Goal: Navigation & Orientation: Understand site structure

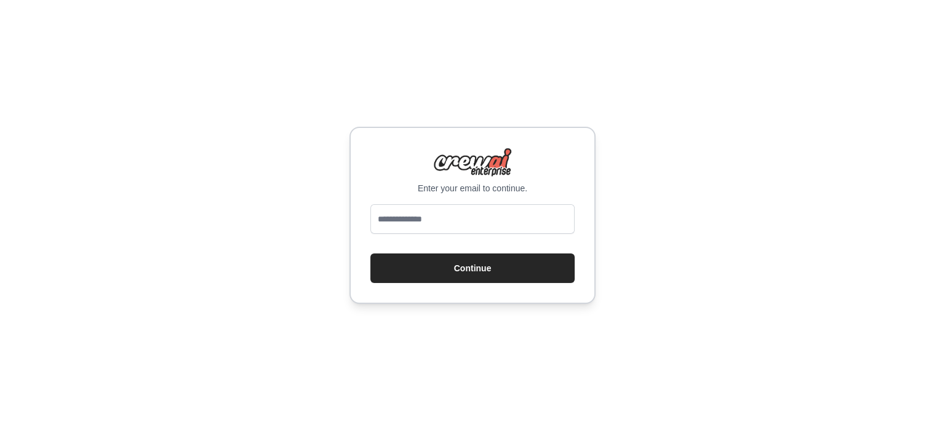
drag, startPoint x: 0, startPoint y: 0, endPoint x: 494, endPoint y: 222, distance: 541.3
click at [494, 222] on input "email" at bounding box center [472, 219] width 204 height 30
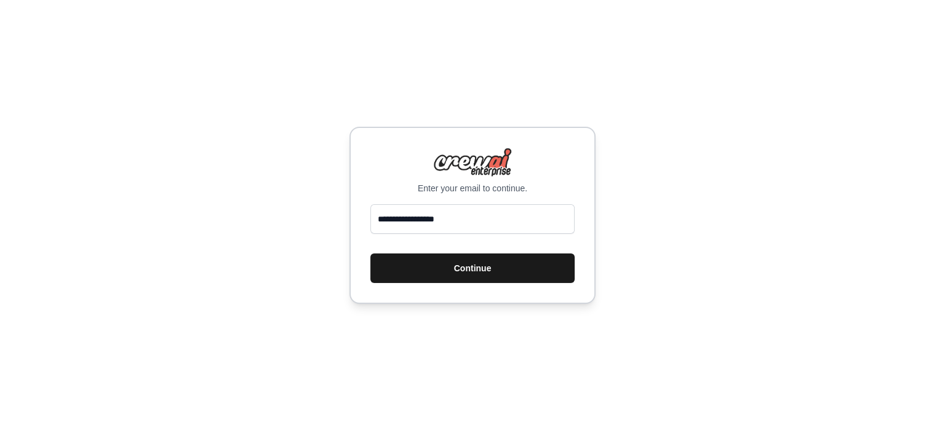
type input "**********"
click at [443, 271] on button "Continue" at bounding box center [472, 269] width 204 height 30
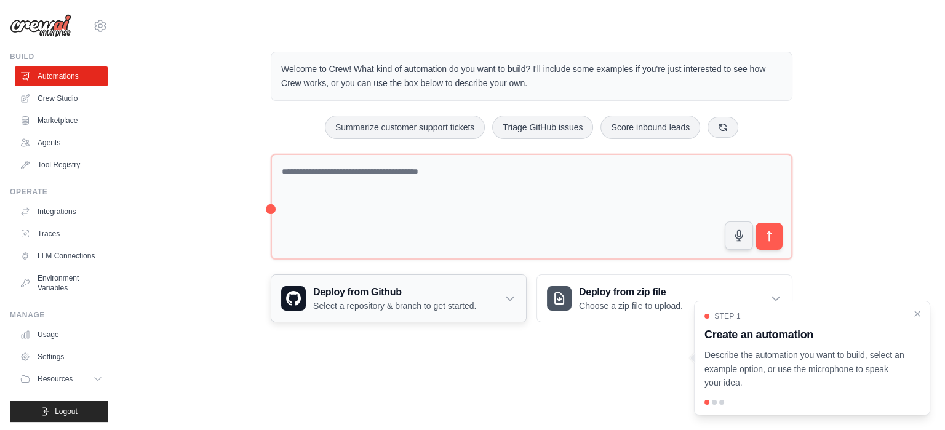
click at [515, 294] on icon at bounding box center [510, 298] width 12 height 12
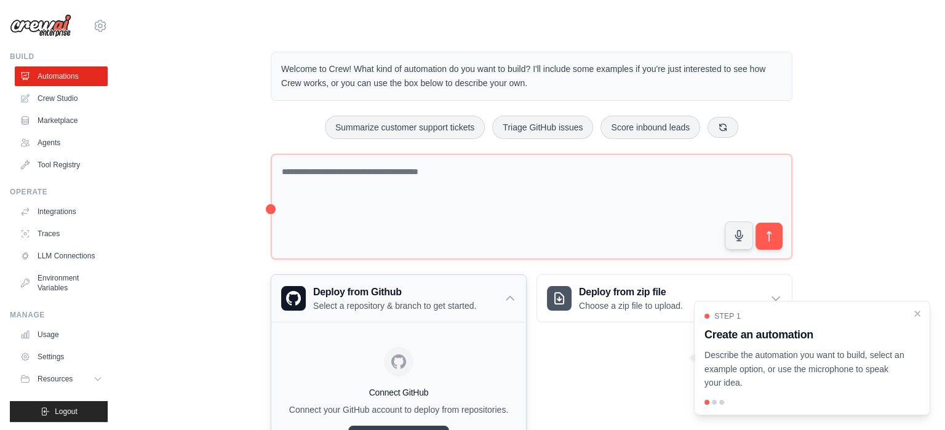
click at [515, 297] on icon at bounding box center [510, 298] width 12 height 12
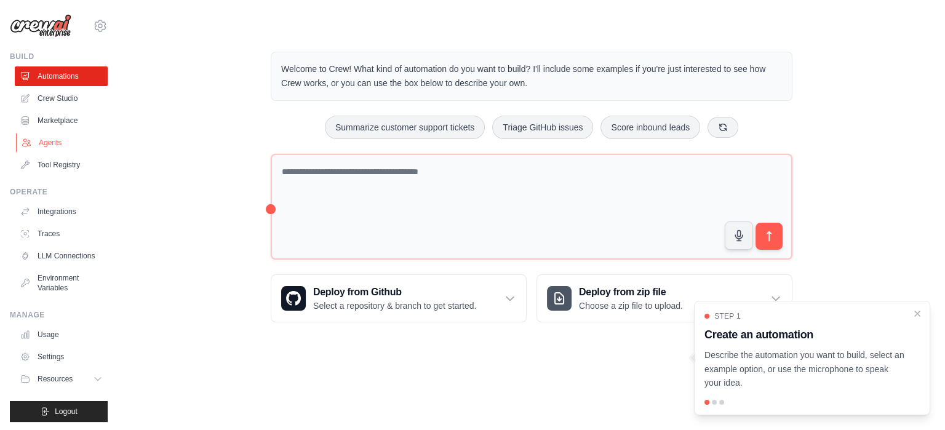
click at [54, 141] on link "Agents" at bounding box center [62, 143] width 93 height 20
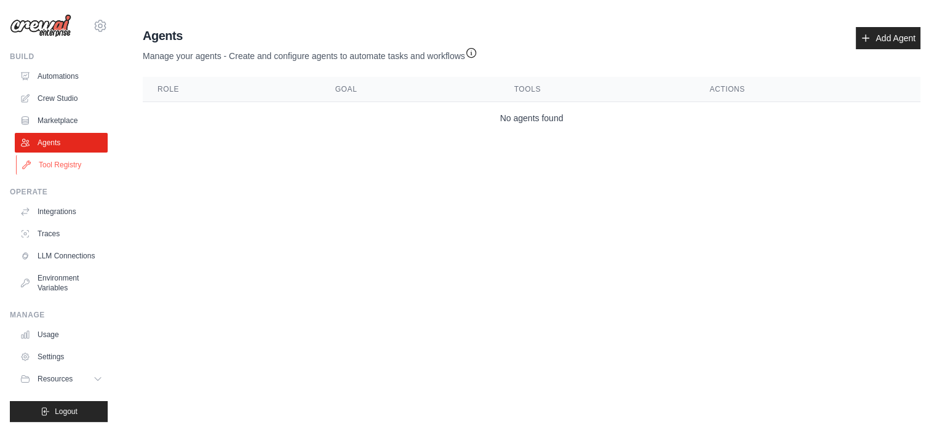
click at [42, 168] on link "Tool Registry" at bounding box center [62, 165] width 93 height 20
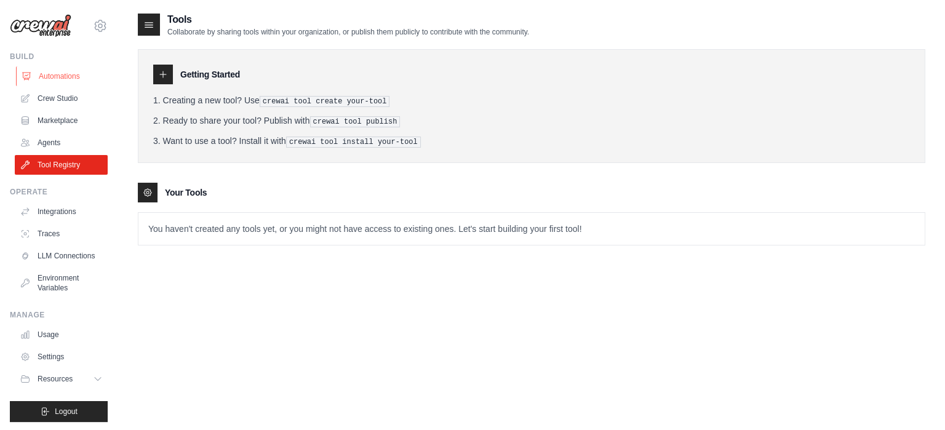
click at [59, 79] on link "Automations" at bounding box center [62, 76] width 93 height 20
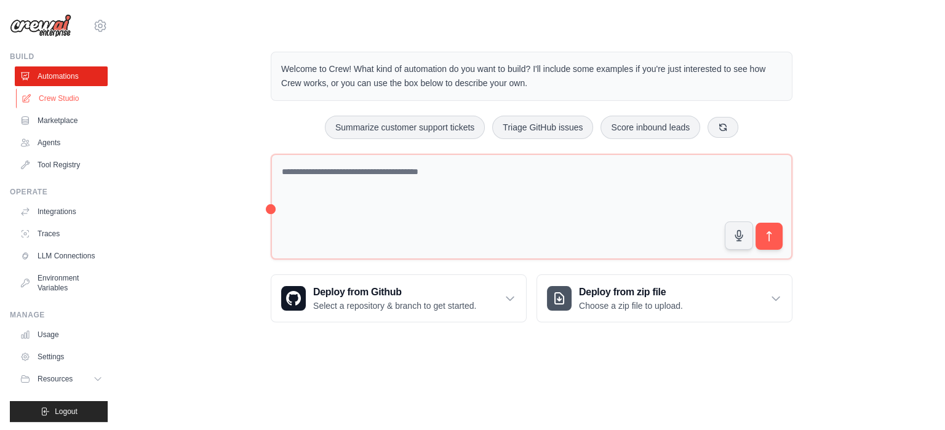
click at [55, 97] on link "Crew Studio" at bounding box center [62, 99] width 93 height 20
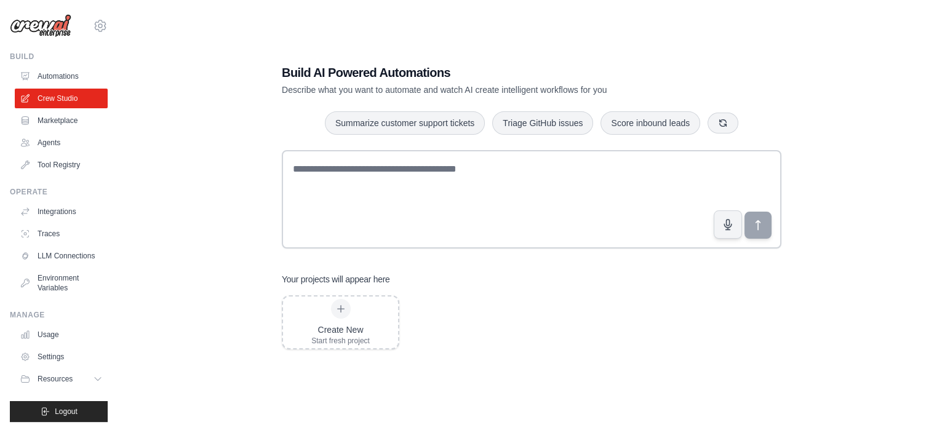
scroll to position [25, 0]
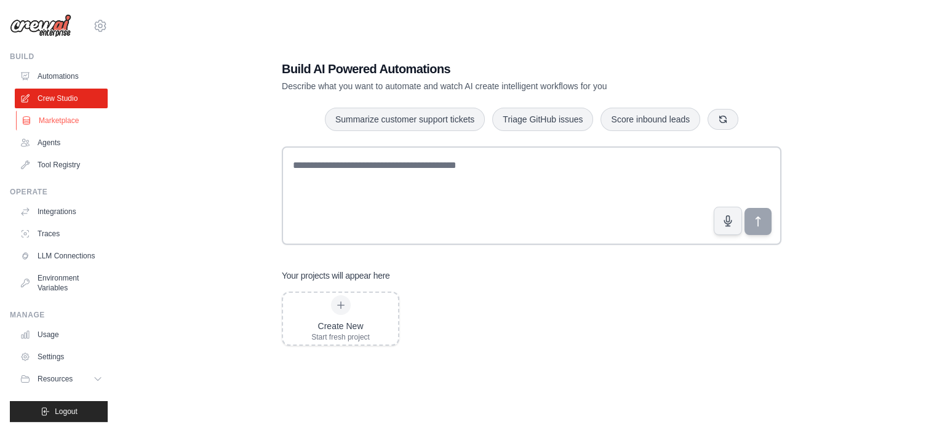
click at [66, 119] on link "Marketplace" at bounding box center [62, 121] width 93 height 20
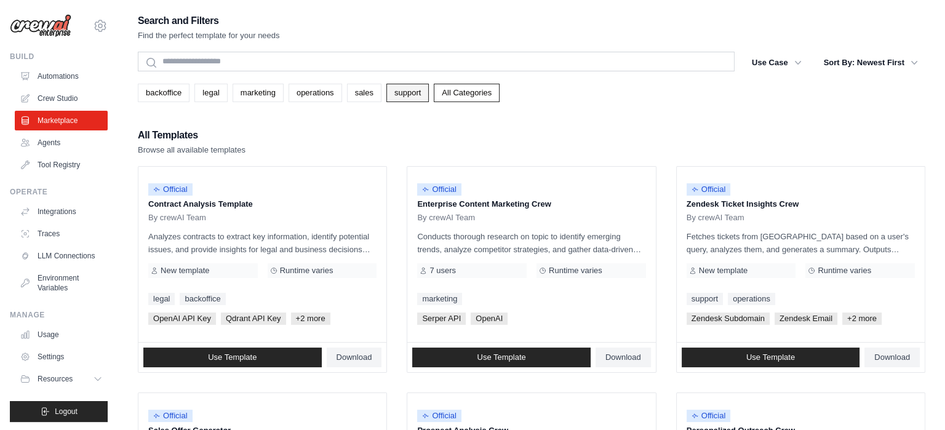
click at [409, 100] on link "support" at bounding box center [407, 93] width 42 height 18
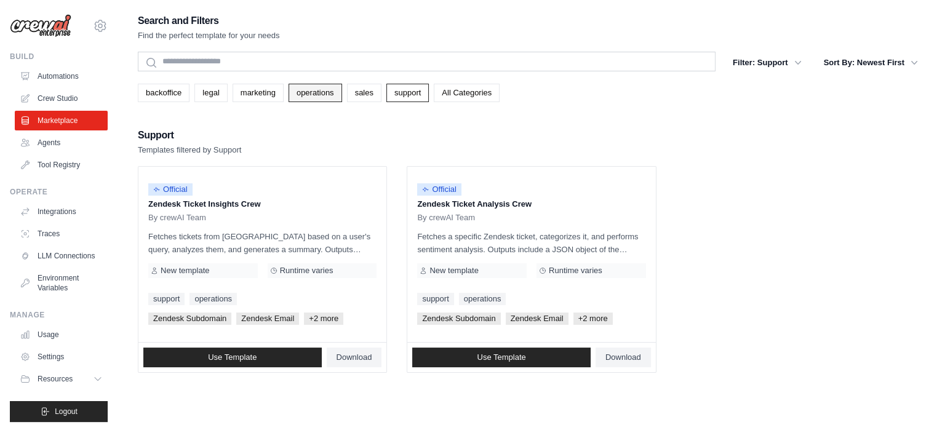
click at [322, 94] on link "operations" at bounding box center [316, 93] width 54 height 18
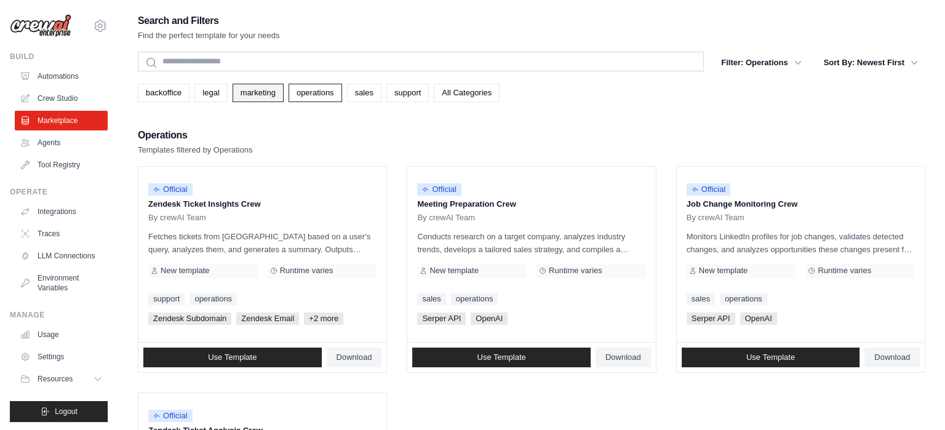
click at [263, 94] on link "marketing" at bounding box center [258, 93] width 51 height 18
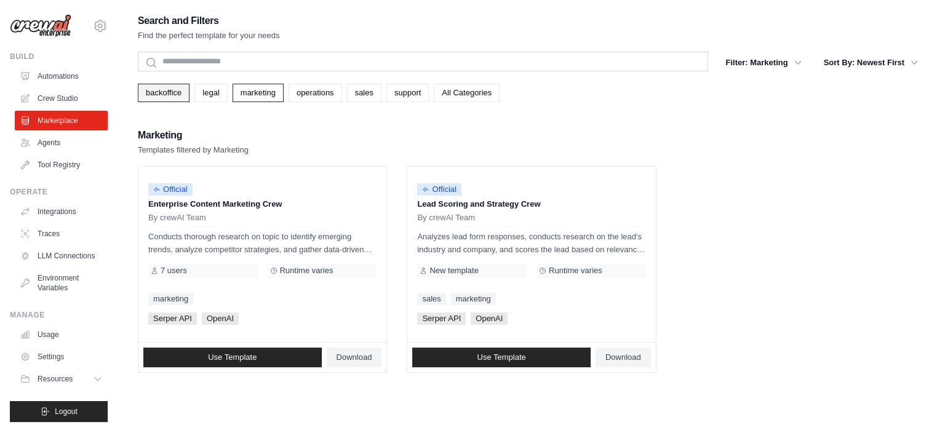
click at [167, 91] on link "backoffice" at bounding box center [164, 93] width 52 height 18
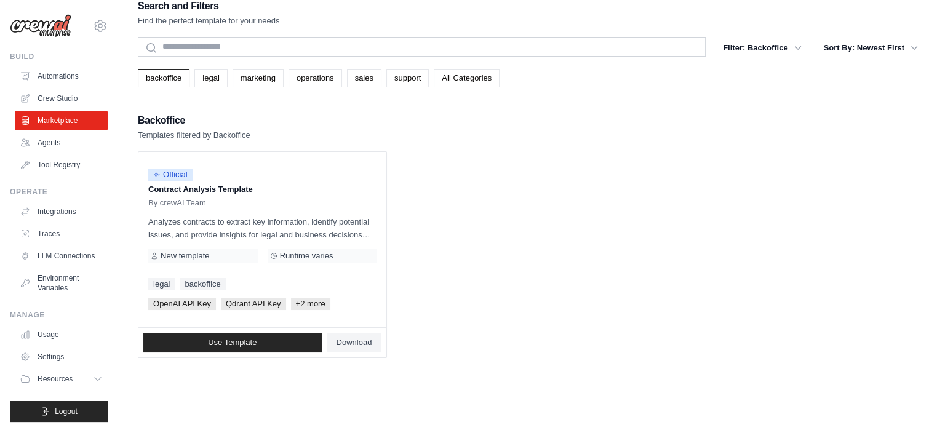
scroll to position [25, 0]
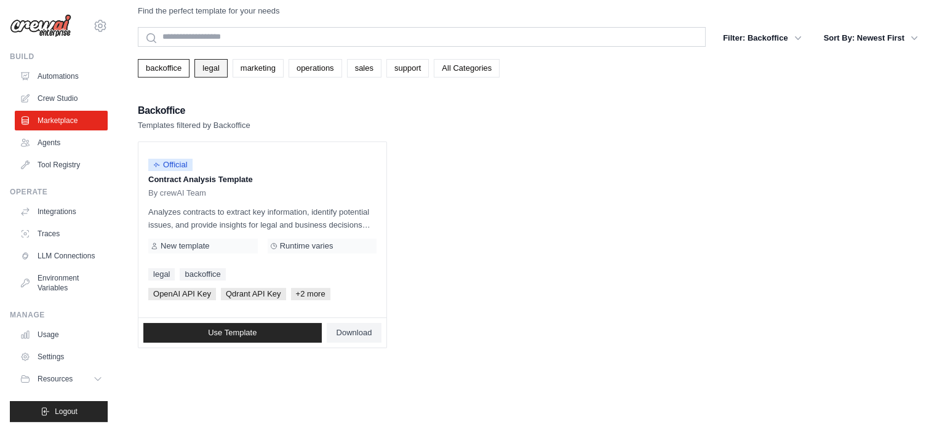
click at [218, 70] on link "legal" at bounding box center [210, 68] width 33 height 18
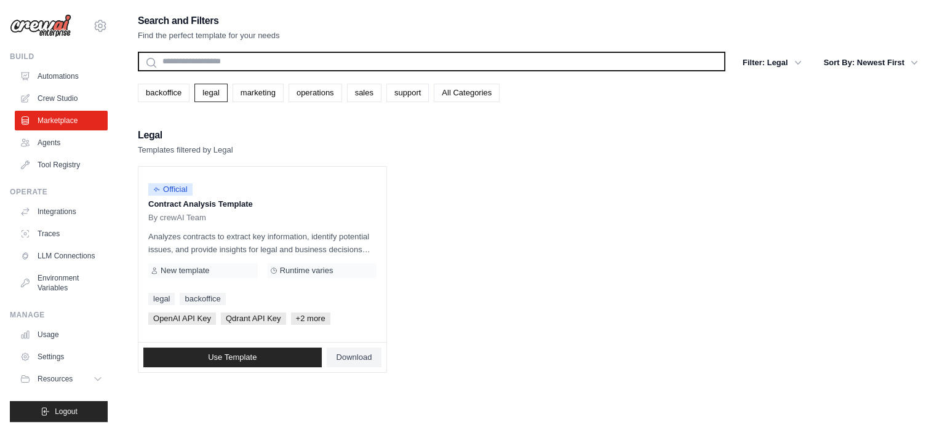
click at [210, 70] on input "text" at bounding box center [432, 62] width 588 height 20
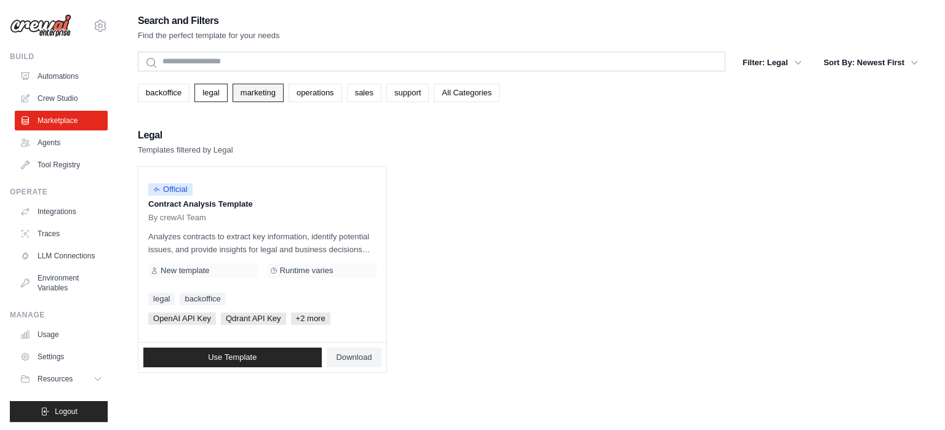
click at [267, 97] on link "marketing" at bounding box center [258, 93] width 51 height 18
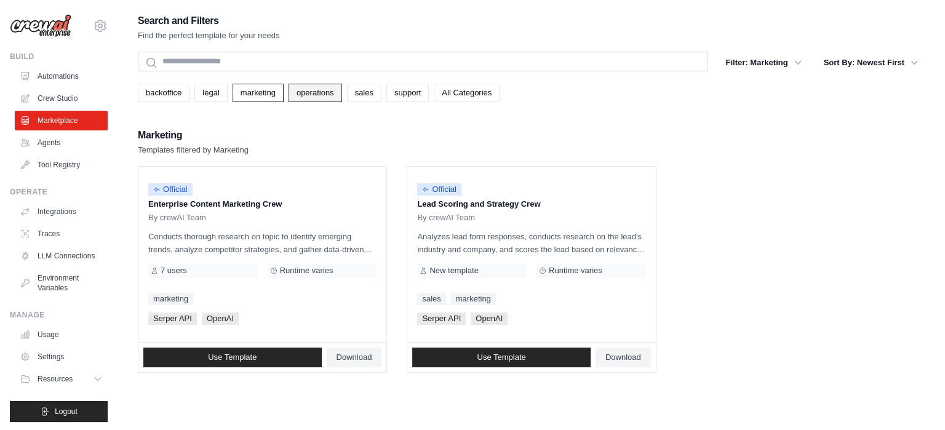
click at [310, 96] on link "operations" at bounding box center [316, 93] width 54 height 18
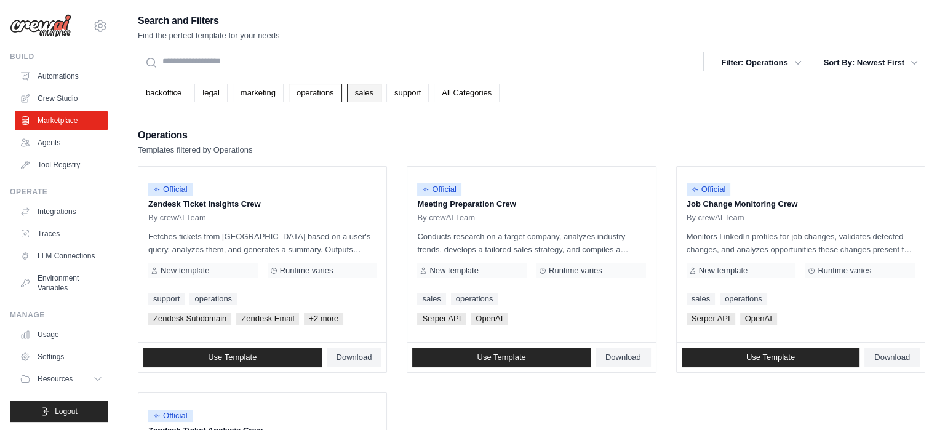
click at [367, 91] on link "sales" at bounding box center [364, 93] width 34 height 18
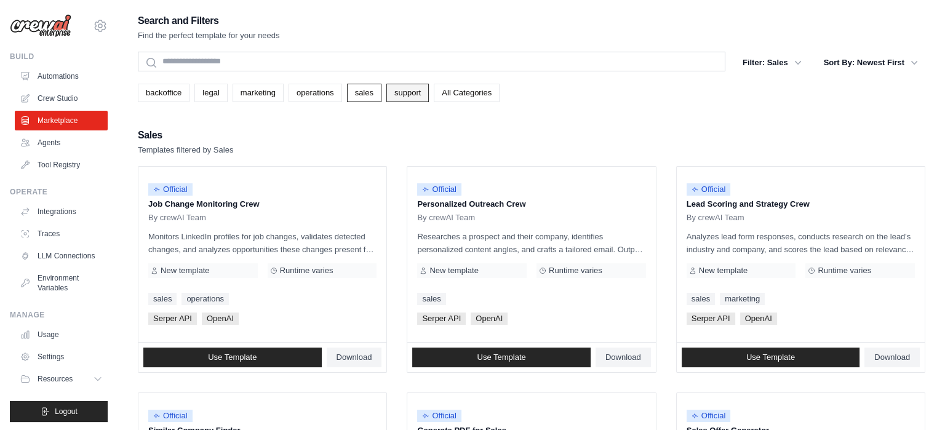
click at [399, 92] on link "support" at bounding box center [407, 93] width 42 height 18
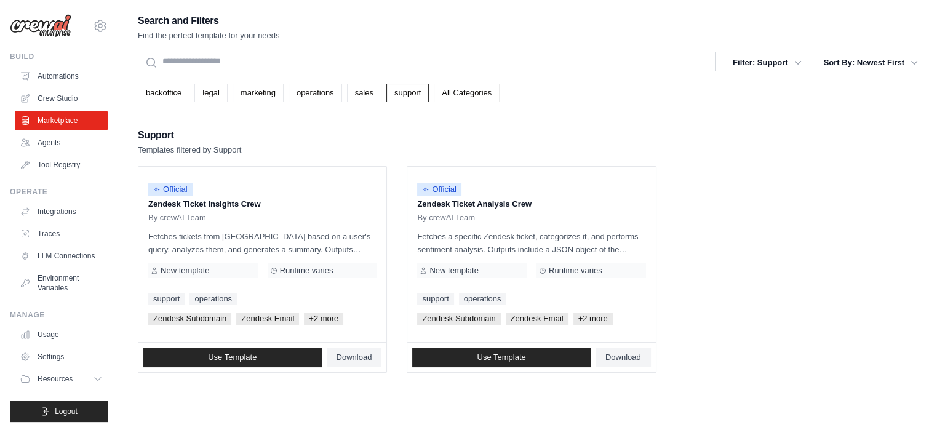
click at [446, 94] on link "All Categories" at bounding box center [467, 93] width 66 height 18
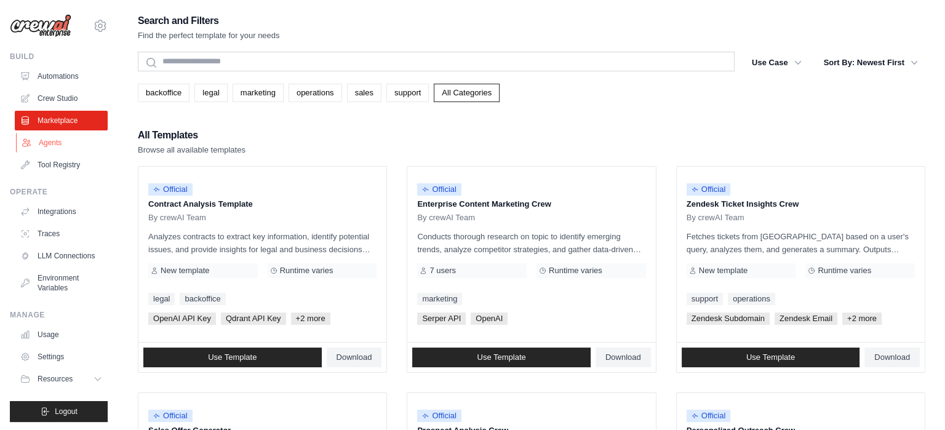
click at [54, 137] on link "Agents" at bounding box center [62, 143] width 93 height 20
